Goal: Task Accomplishment & Management: Manage account settings

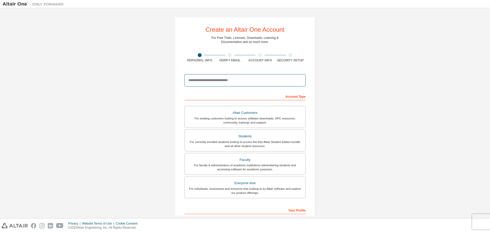
click at [218, 80] on input "email" at bounding box center [245, 80] width 121 height 12
type input "**********"
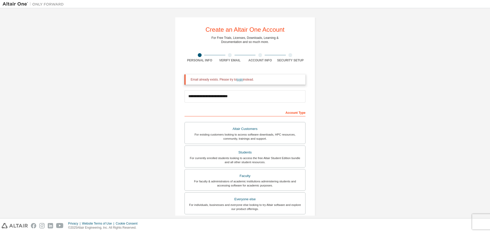
click at [239, 81] on link "login" at bounding box center [240, 80] width 6 height 4
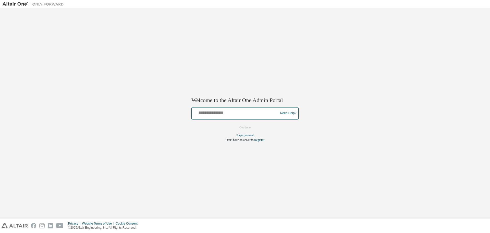
click at [237, 108] on input "text" at bounding box center [236, 111] width 84 height 7
type input "**********"
click at [240, 125] on button "Continue" at bounding box center [245, 127] width 22 height 8
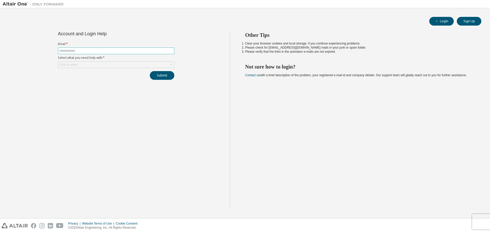
click at [139, 52] on input "text" at bounding box center [116, 51] width 114 height 4
type input "**********"
click at [132, 64] on div "Click to select" at bounding box center [116, 65] width 116 height 6
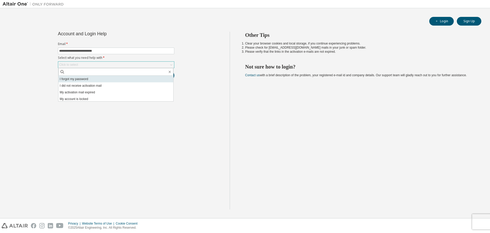
click at [125, 78] on li "I forgot my password" at bounding box center [116, 79] width 115 height 7
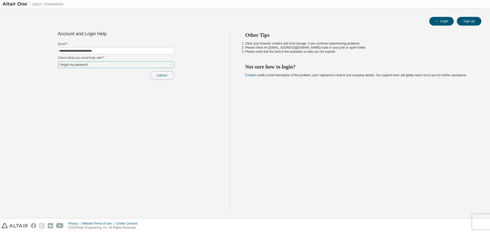
click at [163, 74] on button "Submit" at bounding box center [162, 75] width 25 height 9
click at [156, 56] on label "Select what you need help with *" at bounding box center [116, 58] width 116 height 4
click at [156, 54] on span at bounding box center [116, 51] width 116 height 7
click at [161, 51] on input "text" at bounding box center [116, 51] width 114 height 4
type input "**********"
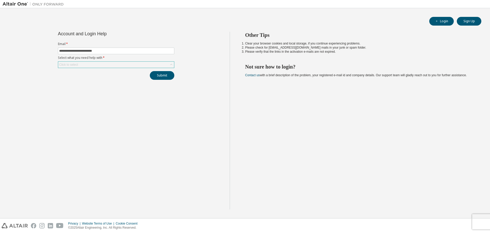
click at [130, 63] on div "Click to select" at bounding box center [116, 65] width 116 height 6
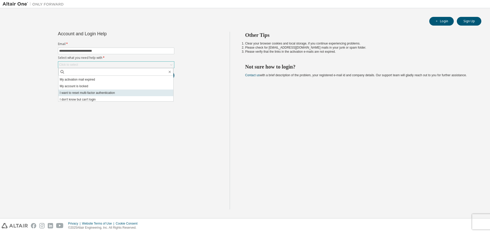
scroll to position [14, 0]
click at [111, 96] on li "I don't know but can't login" at bounding box center [116, 98] width 115 height 7
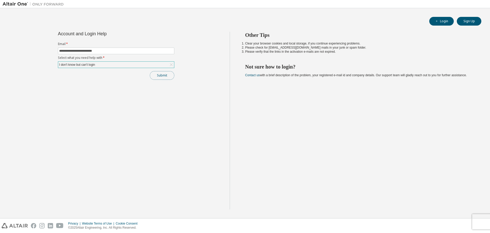
click at [167, 74] on button "Submit" at bounding box center [162, 75] width 25 height 9
click at [142, 67] on div "I don't know but can't login" at bounding box center [116, 65] width 116 height 6
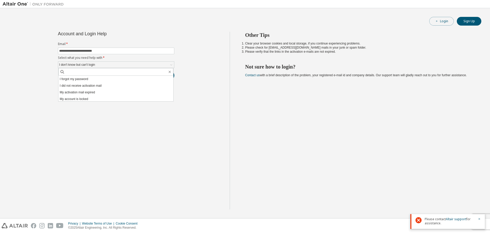
click at [446, 19] on button "Login" at bounding box center [442, 21] width 25 height 9
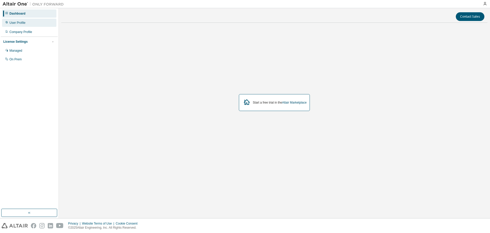
click at [40, 26] on div "User Profile" at bounding box center [29, 23] width 54 height 8
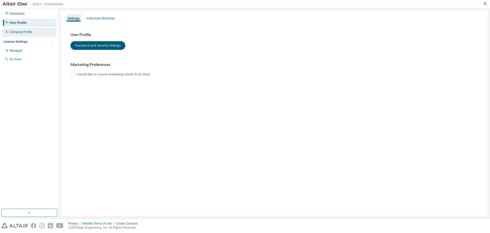
click at [38, 36] on div "Company Profile" at bounding box center [29, 32] width 54 height 8
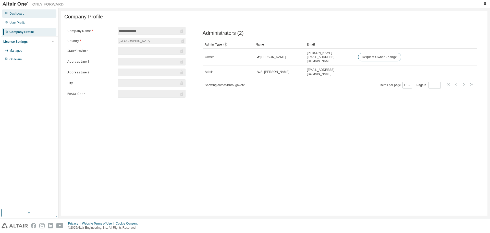
click at [24, 15] on div "Dashboard" at bounding box center [29, 13] width 54 height 8
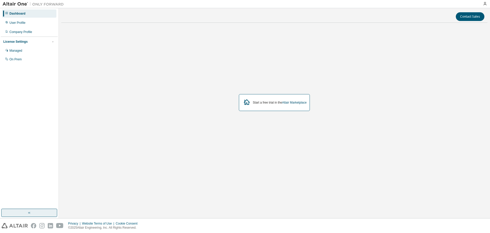
click at [26, 214] on button "button" at bounding box center [29, 212] width 56 height 8
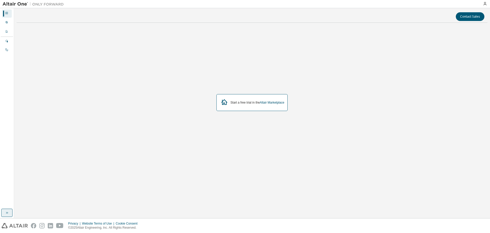
click at [5, 214] on icon "button" at bounding box center [7, 212] width 4 height 4
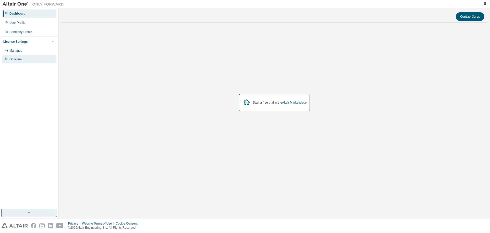
click at [19, 59] on div "On Prem" at bounding box center [15, 59] width 12 height 4
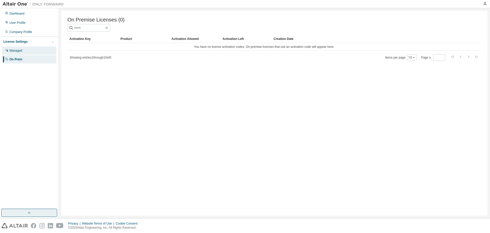
click at [18, 54] on div "Managed" at bounding box center [29, 50] width 54 height 8
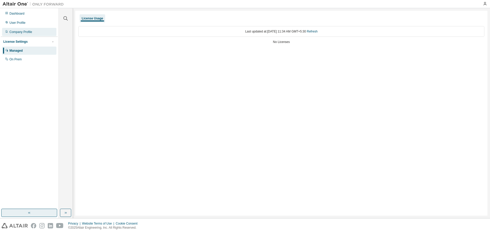
click at [19, 30] on div "Company Profile" at bounding box center [20, 32] width 23 height 4
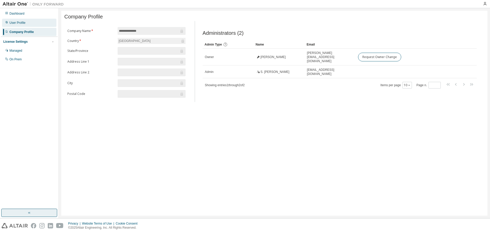
click at [16, 21] on div "User Profile" at bounding box center [17, 23] width 16 height 4
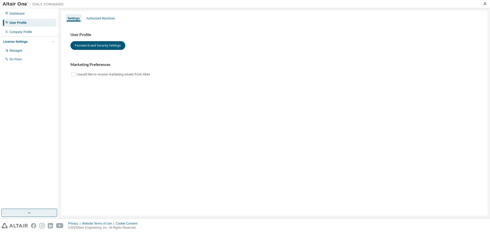
click at [22, 18] on div "Dashboard User Profile Company Profile License Settings Managed On Prem" at bounding box center [29, 36] width 57 height 55
click at [89, 17] on div "Authorized Machines" at bounding box center [100, 18] width 29 height 4
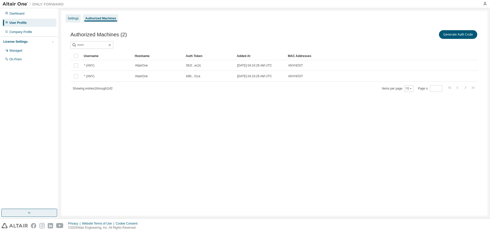
click at [73, 17] on div "Settings" at bounding box center [73, 18] width 11 height 4
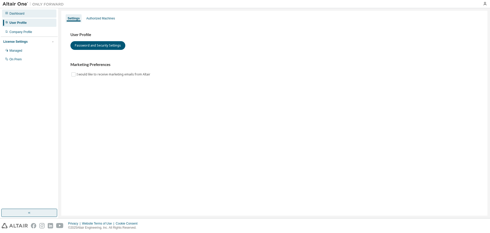
click at [22, 12] on div "Dashboard" at bounding box center [16, 13] width 15 height 4
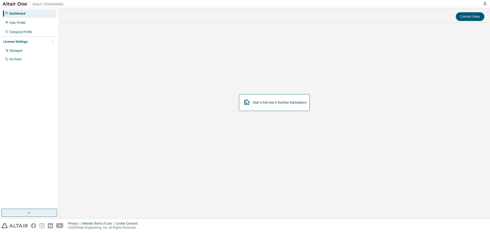
click at [41, 4] on img at bounding box center [35, 4] width 64 height 5
click at [55, 4] on img at bounding box center [35, 4] width 64 height 5
click at [289, 101] on link "Altair Marketplace" at bounding box center [294, 103] width 25 height 4
click at [46, 40] on div "License Settings" at bounding box center [29, 41] width 52 height 5
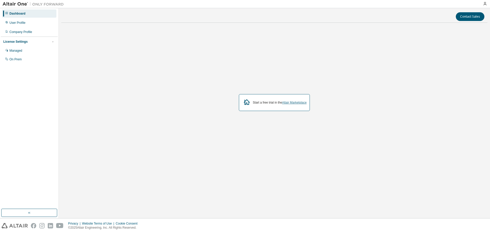
click at [293, 102] on link "Altair Marketplace" at bounding box center [294, 103] width 25 height 4
